Goal: Register for event/course

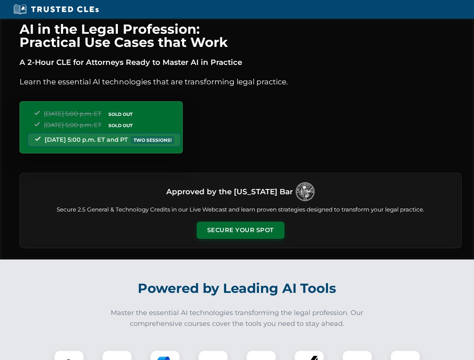
click at [240, 230] on button "Secure Your Spot" at bounding box center [240, 230] width 88 height 17
click at [69, 355] on img at bounding box center [69, 365] width 22 height 22
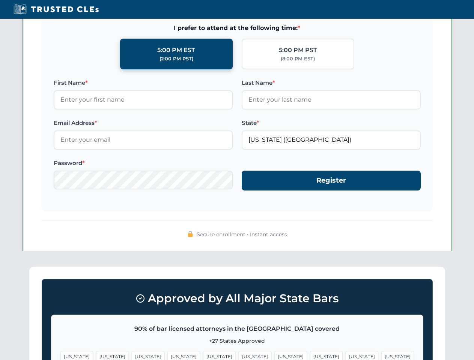
click at [274, 355] on span "[US_STATE]" at bounding box center [290, 356] width 33 height 11
click at [345, 355] on span "[US_STATE]" at bounding box center [361, 356] width 33 height 11
